Goal: Information Seeking & Learning: Stay updated

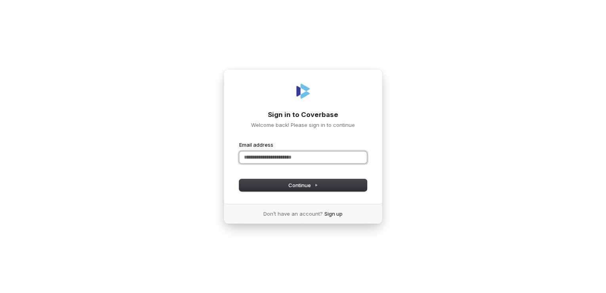
click at [257, 158] on input "Email address" at bounding box center [302, 157] width 127 height 12
click at [239, 141] on button "submit" at bounding box center [239, 141] width 0 height 0
drag, startPoint x: 284, startPoint y: 157, endPoint x: 281, endPoint y: 171, distance: 13.8
click at [284, 158] on input "**********" at bounding box center [302, 157] width 127 height 12
click at [239, 141] on button "submit" at bounding box center [239, 141] width 0 height 0
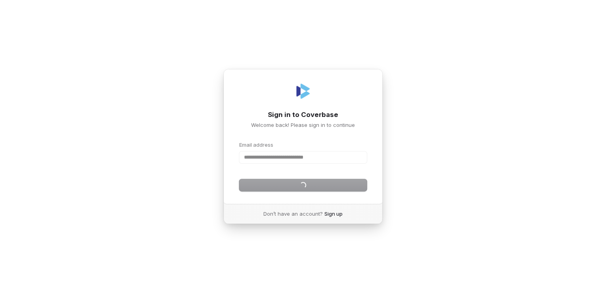
type input "**********"
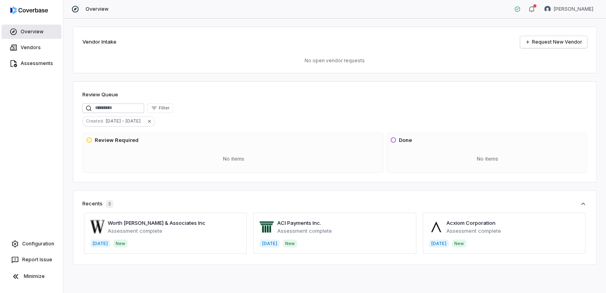
click at [21, 31] on link "Overview" at bounding box center [32, 32] width 60 height 14
click at [539, 8] on button "button" at bounding box center [531, 9] width 16 height 12
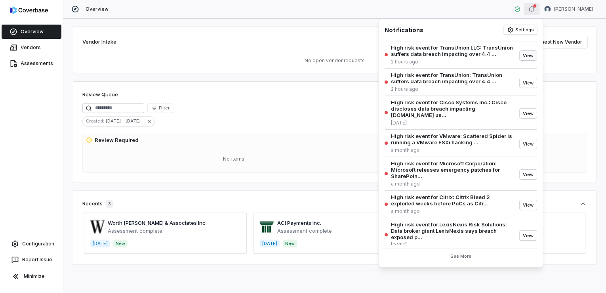
click at [521, 55] on button "View" at bounding box center [528, 56] width 17 height 10
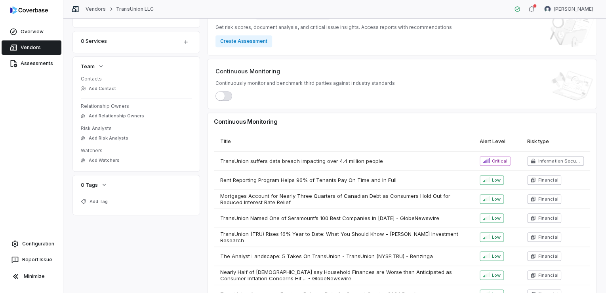
scroll to position [211, 0]
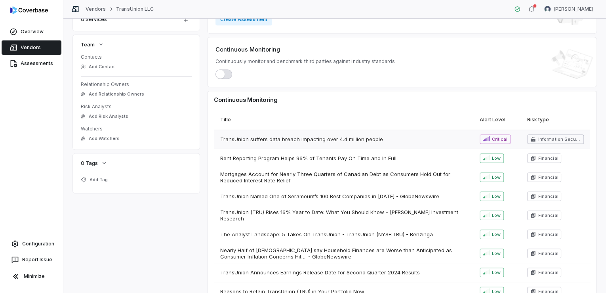
click at [544, 138] on span "Information Security Risk" at bounding box center [559, 139] width 42 height 6
click at [288, 139] on span "TransUnion suffers data breach impacting over 4.4 million people" at bounding box center [301, 139] width 163 height 6
click at [285, 136] on span "TransUnion suffers data breach impacting over 4.4 million people" at bounding box center [301, 139] width 163 height 6
click at [277, 138] on span "TransUnion suffers data breach impacting over 4.4 million people" at bounding box center [301, 139] width 163 height 6
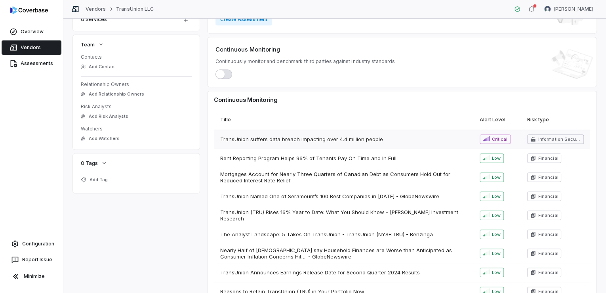
type textarea "*"
